Goal: Find specific page/section: Find specific page/section

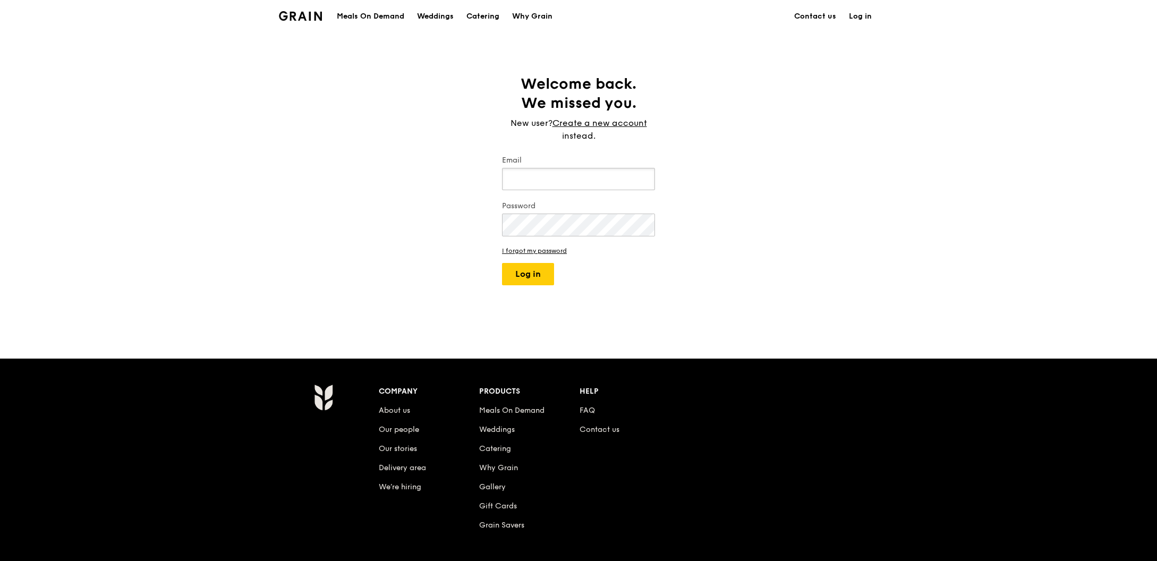
type input "[PERSON_NAME][EMAIL_ADDRESS][DOMAIN_NAME]"
click at [502, 263] on button "Log in" at bounding box center [528, 274] width 52 height 22
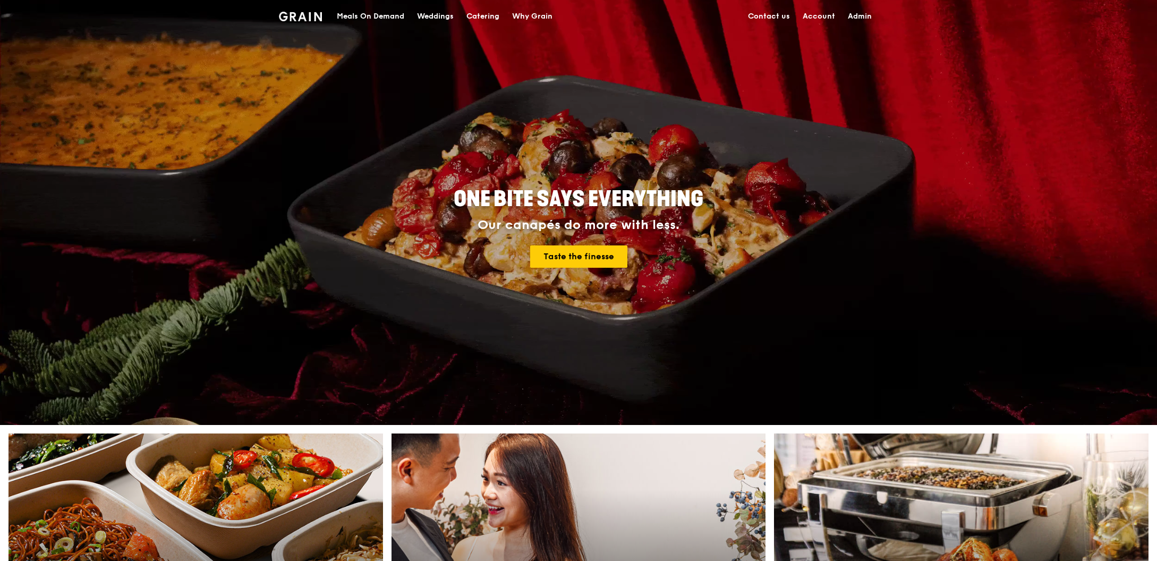
click at [852, 15] on link "Admin" at bounding box center [860, 17] width 37 height 32
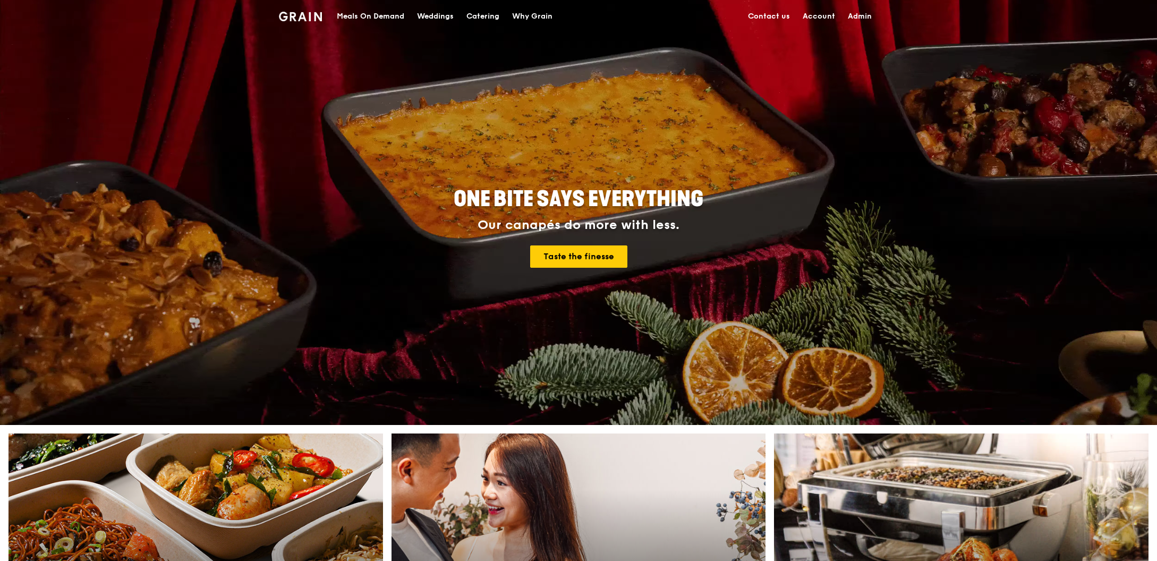
select select "100"
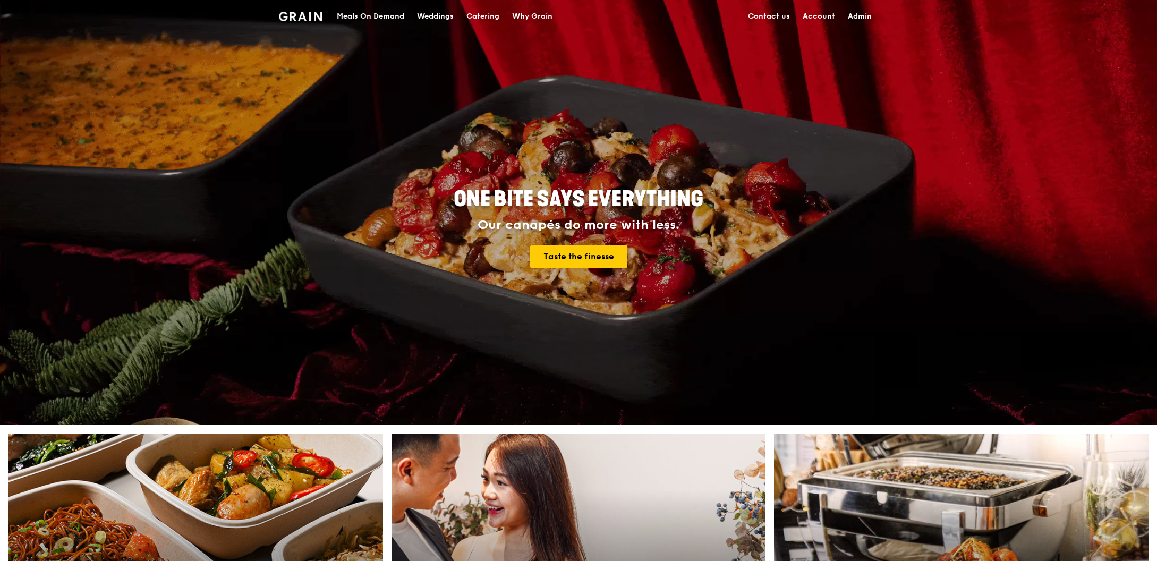
click at [364, 23] on div "Meals On Demand" at bounding box center [370, 17] width 67 height 32
